Goal: Download file/media

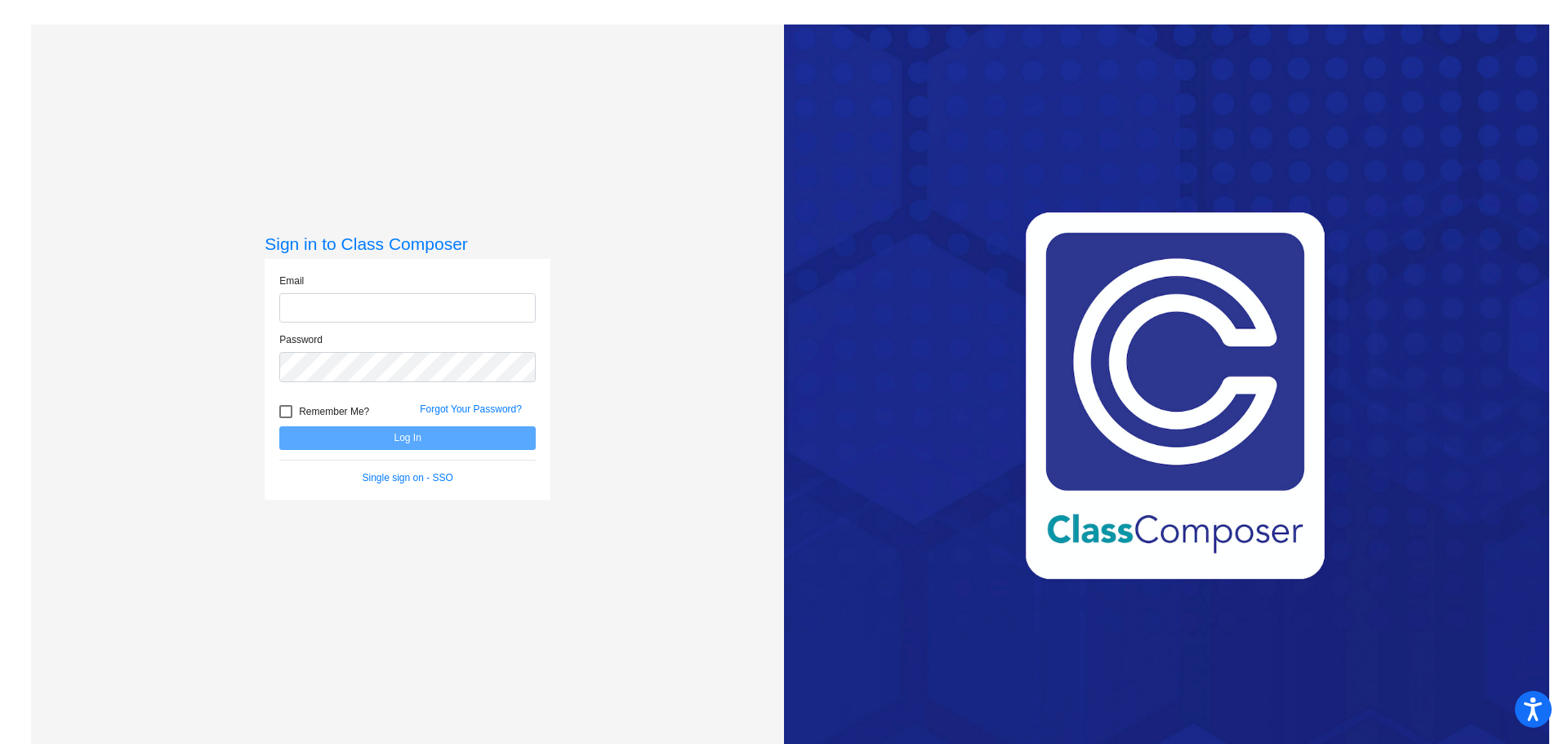
type input "[EMAIL_ADDRESS][DOMAIN_NAME]"
click at [374, 440] on button "Log In" at bounding box center [407, 438] width 257 height 23
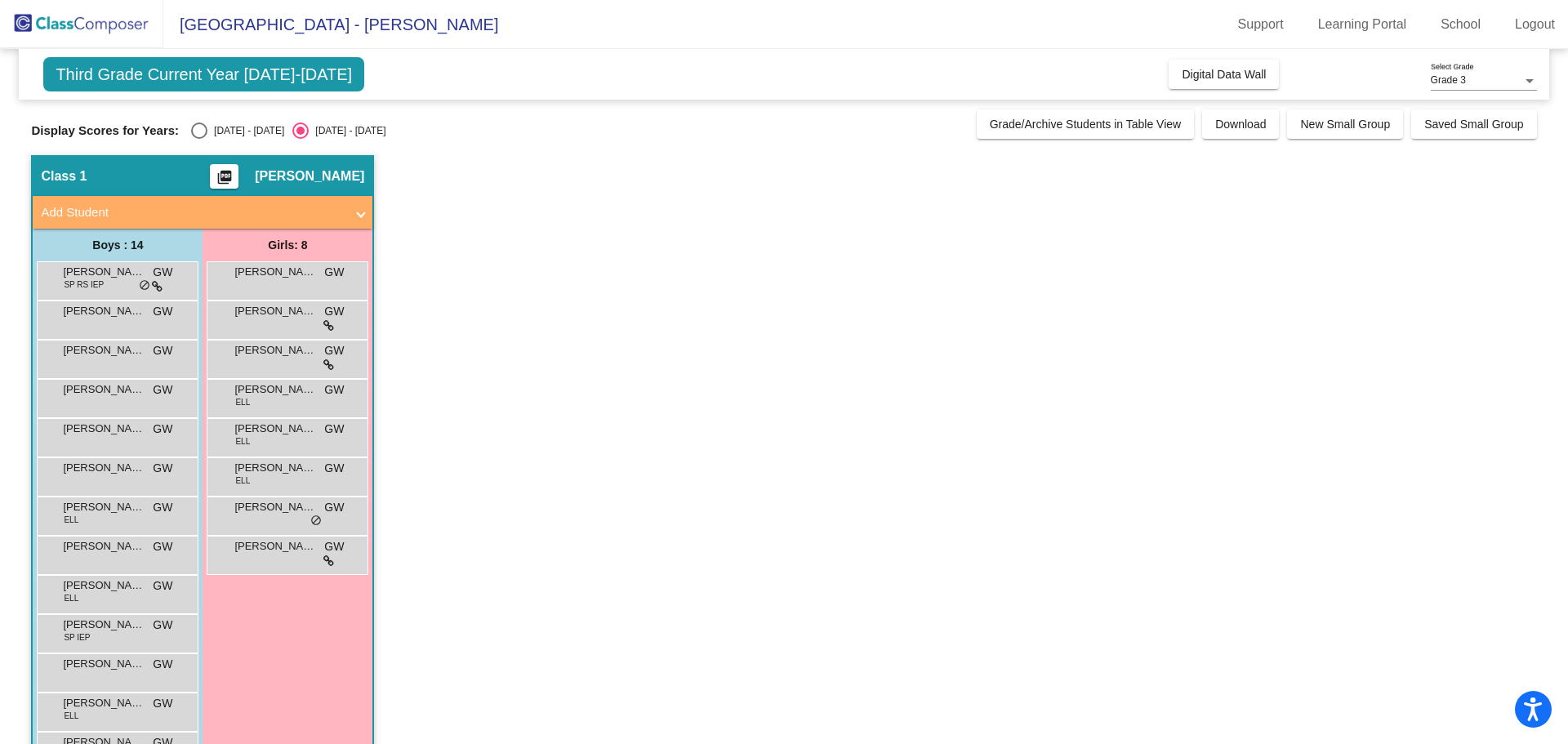
click at [193, 122] on div "Display Scores for Years: [DATE] - [DATE] [DATE] - [DATE] Grade/Archive Student…" at bounding box center [784, 124] width 1505 height 29
click at [198, 132] on div "Select an option" at bounding box center [199, 131] width 17 height 17
click at [198, 139] on input "[DATE] - [DATE]" at bounding box center [198, 139] width 1 height 1
radio input "true"
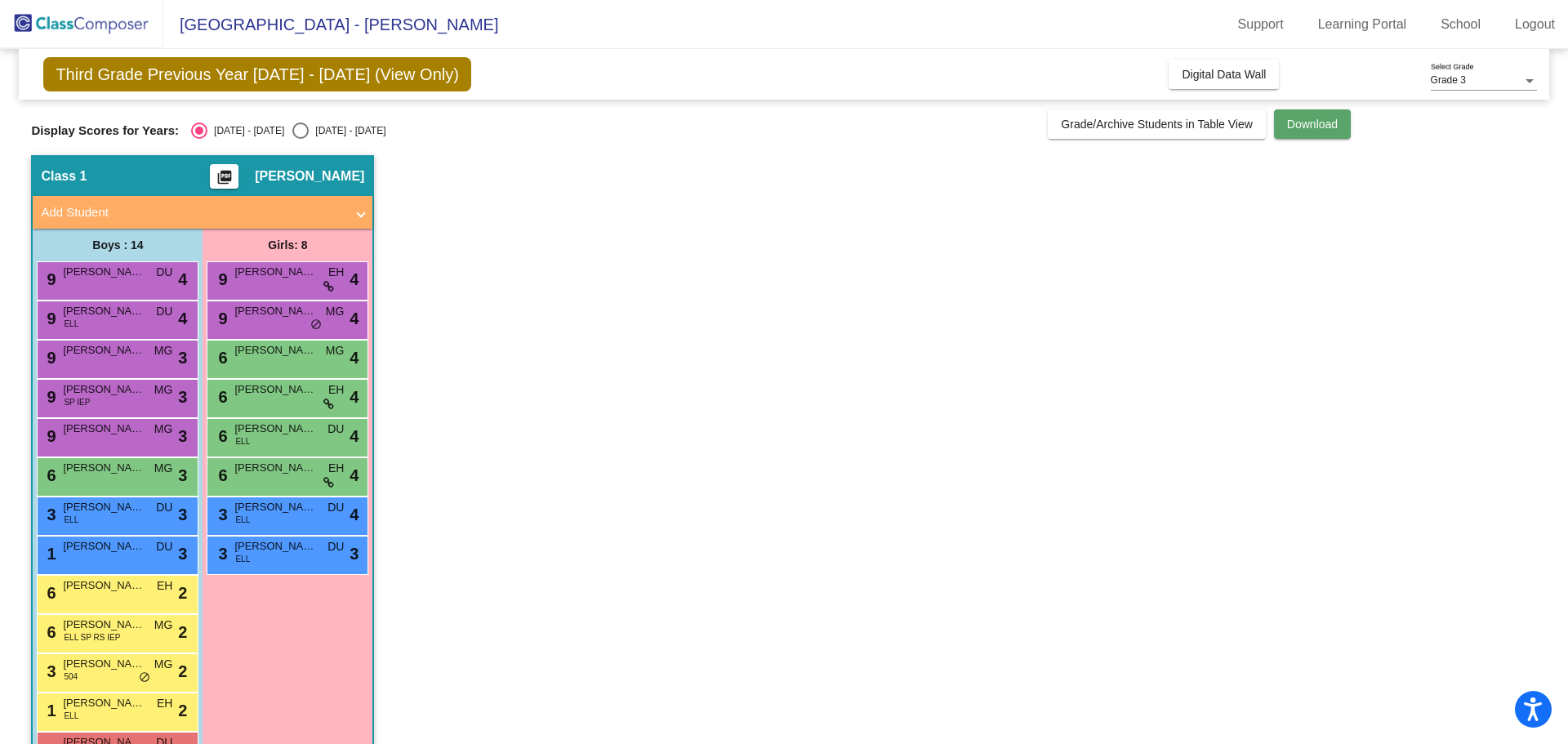
click at [1304, 130] on span "Download" at bounding box center [1312, 123] width 51 height 13
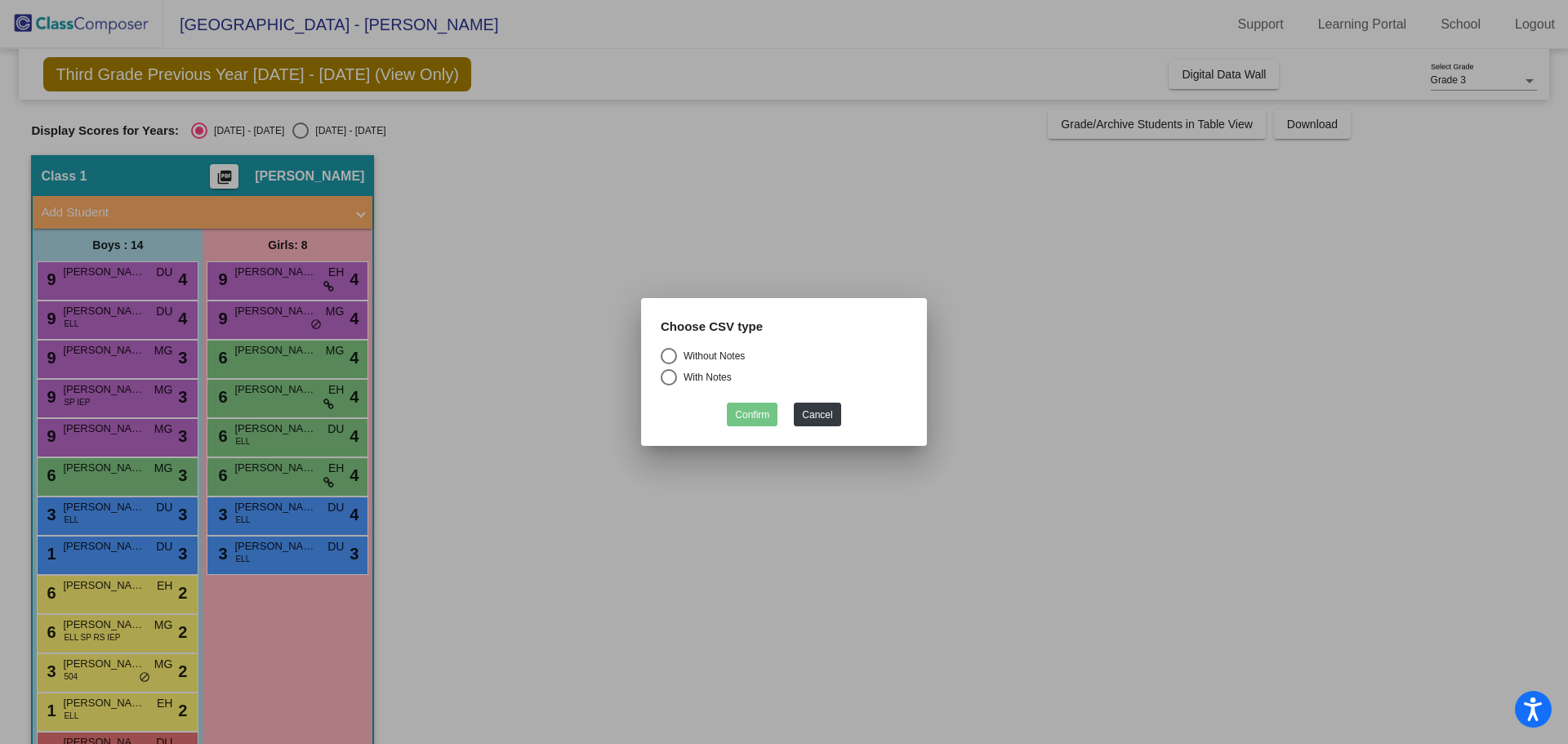
click at [668, 356] on div "Select an option" at bounding box center [668, 356] width 0 height 0
click at [668, 364] on input "Without Notes" at bounding box center [667, 364] width 1 height 1
radio input "true"
click at [670, 375] on div "Select an option" at bounding box center [668, 377] width 17 height 17
click at [668, 386] on input "With Notes" at bounding box center [667, 386] width 1 height 1
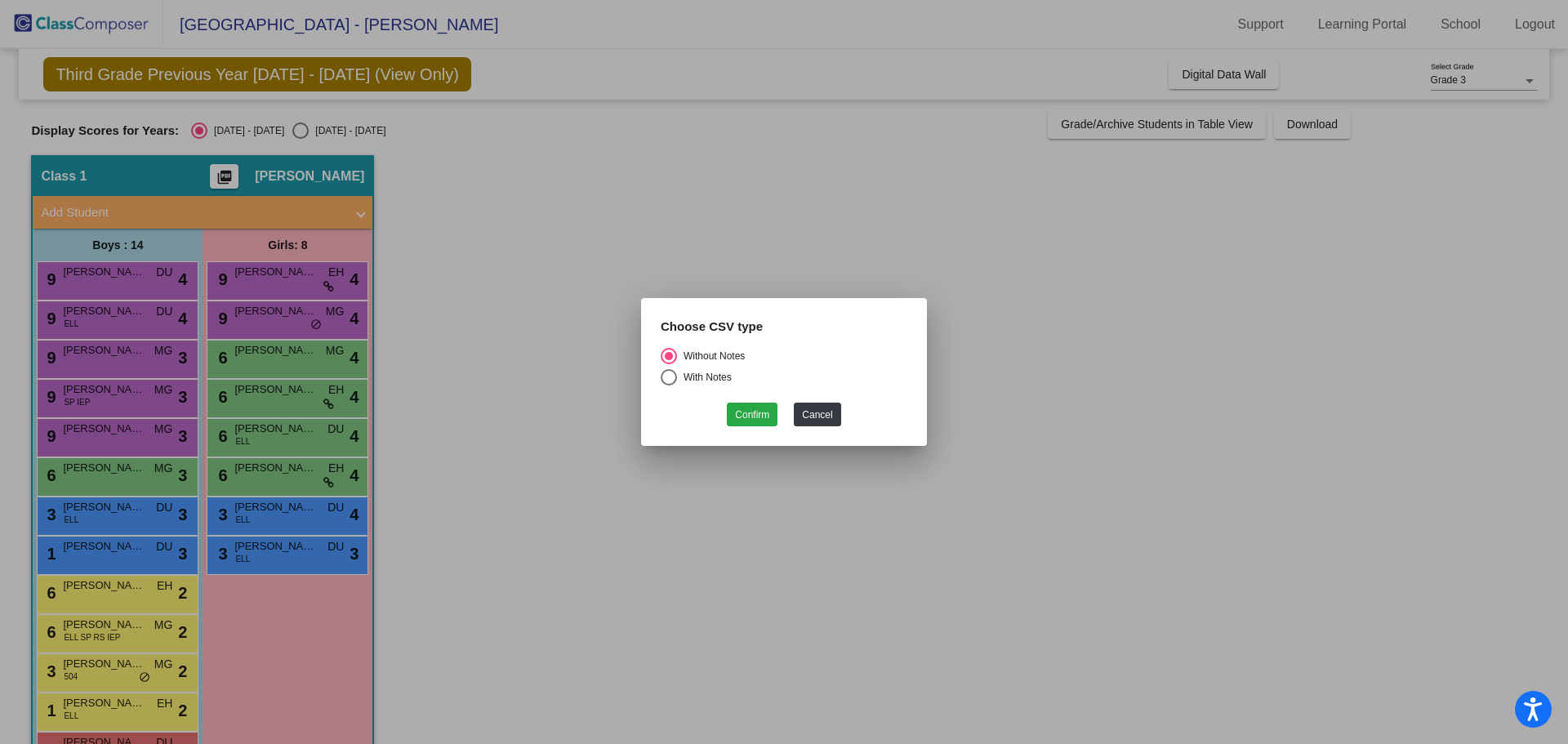
radio input "true"
click at [755, 417] on button "Confirm" at bounding box center [752, 415] width 51 height 23
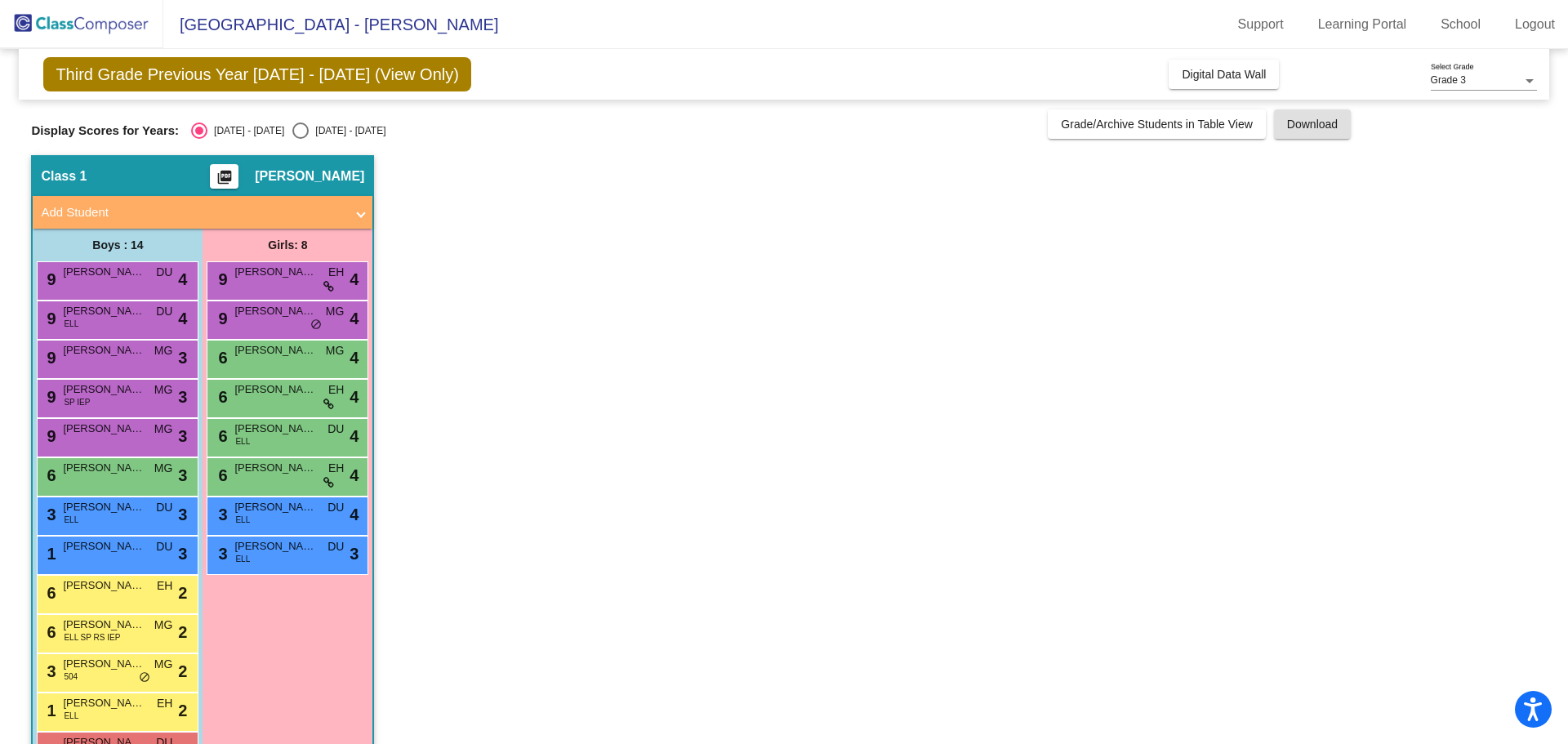
click at [293, 135] on div "Select an option" at bounding box center [301, 131] width 17 height 17
click at [300, 139] on input "[DATE] - [DATE]" at bounding box center [300, 139] width 1 height 1
radio input "true"
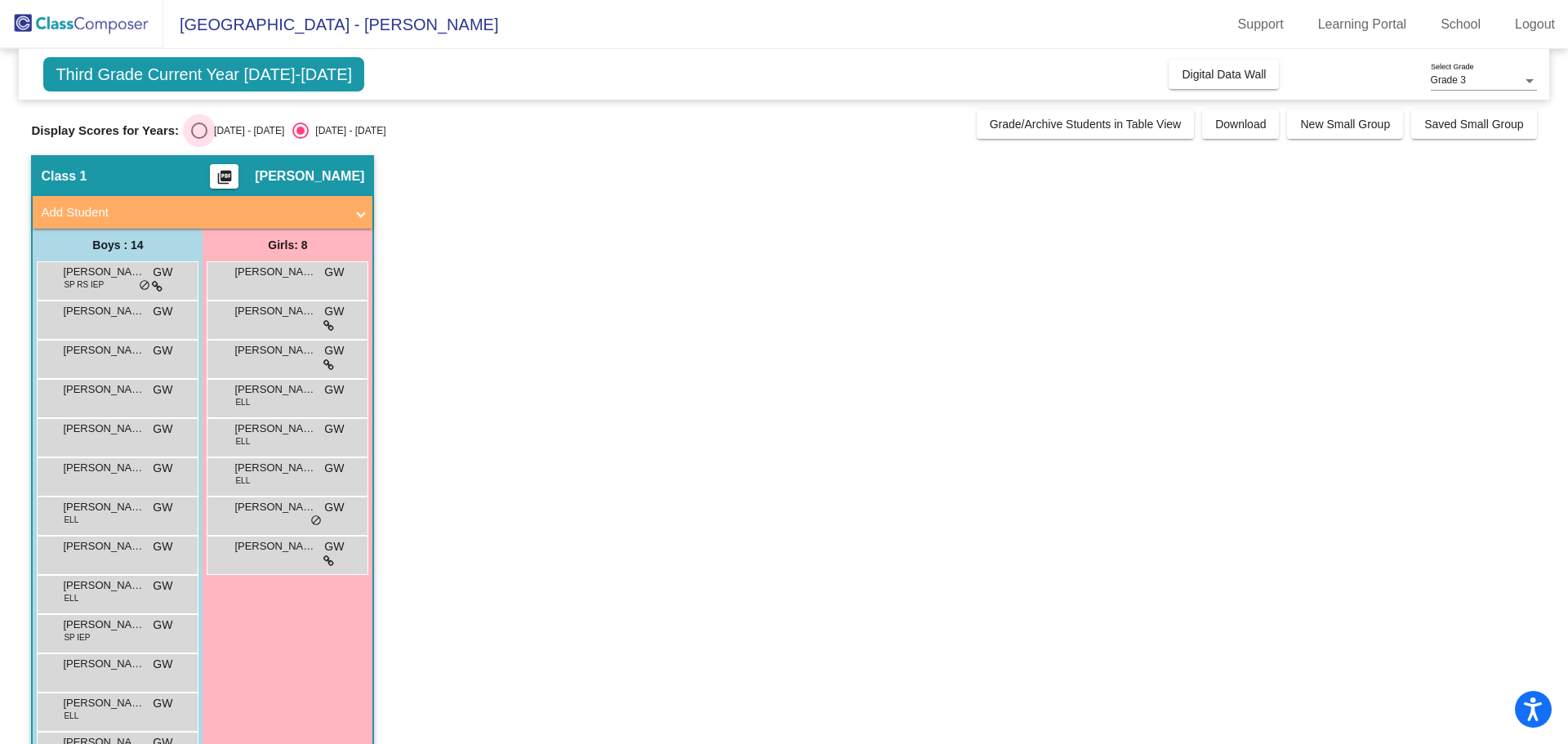
click at [201, 131] on div "Select an option" at bounding box center [199, 131] width 17 height 17
click at [199, 139] on input "[DATE] - [DATE]" at bounding box center [198, 139] width 1 height 1
radio input "true"
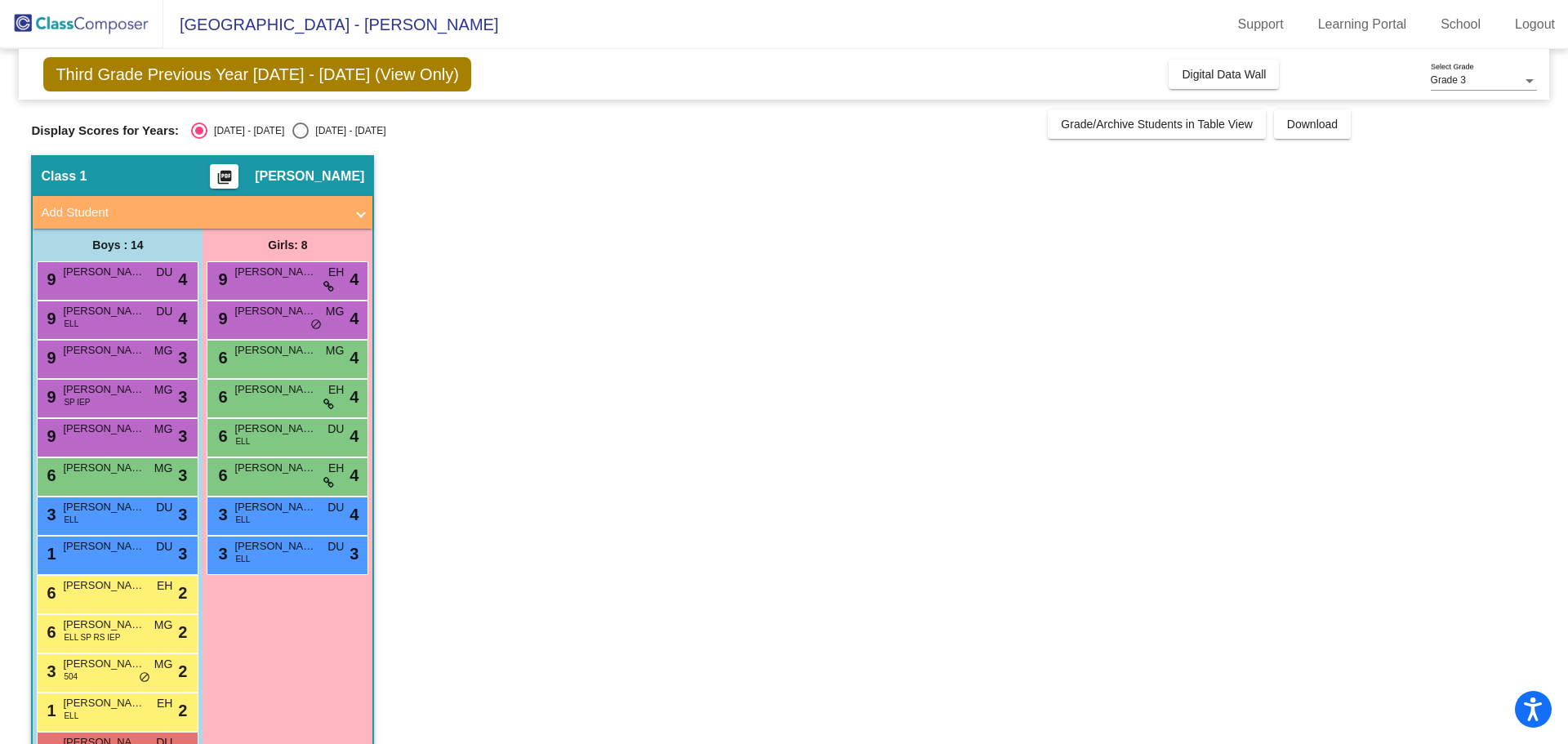
click at [234, 169] on mat-icon "picture_as_pdf" at bounding box center [224, 180] width 20 height 22
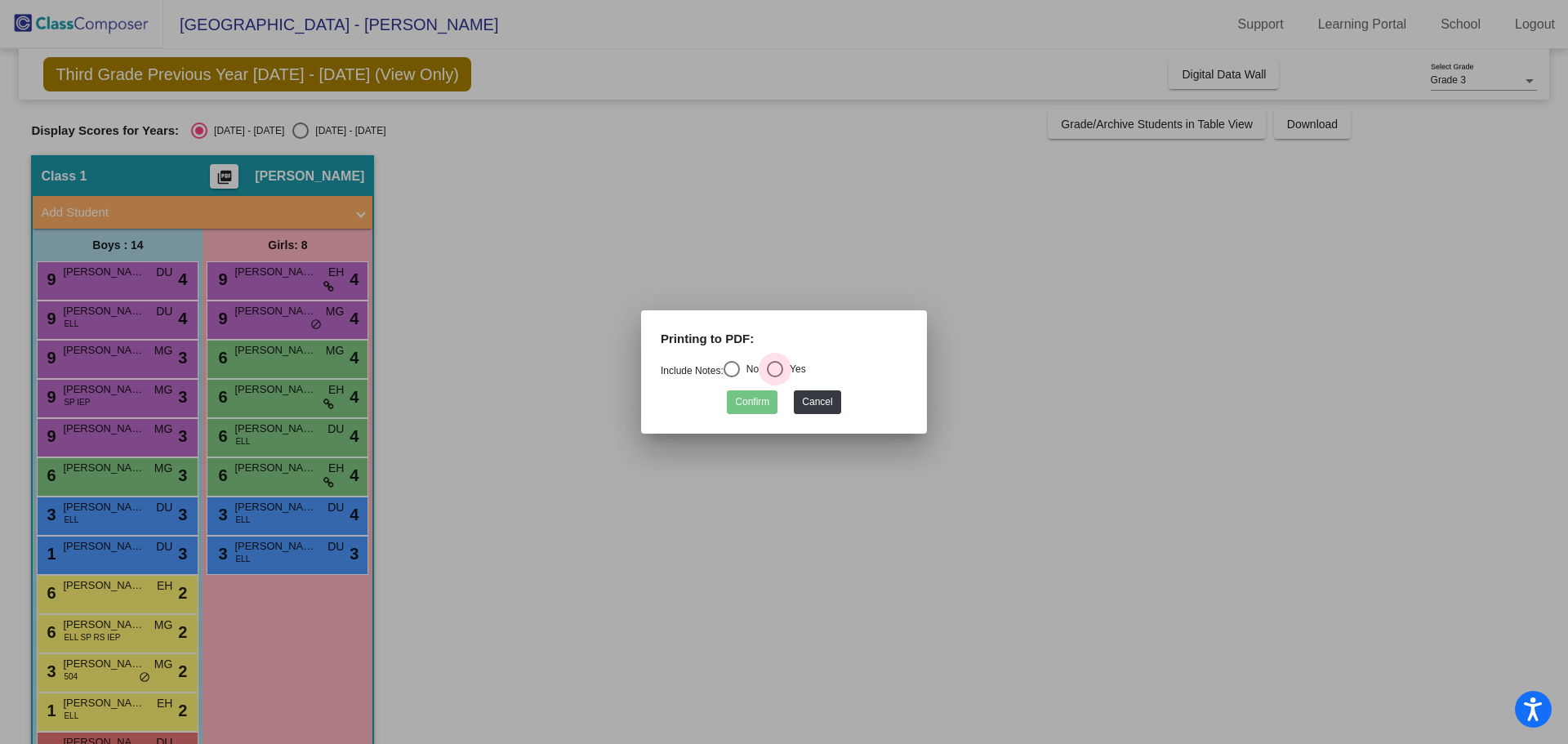
click at [778, 368] on div "Select an option" at bounding box center [775, 369] width 17 height 17
click at [775, 378] on input "Yes" at bounding box center [774, 378] width 1 height 1
radio input "true"
click at [750, 403] on button "Confirm" at bounding box center [752, 402] width 51 height 23
